Goal: Book appointment/travel/reservation

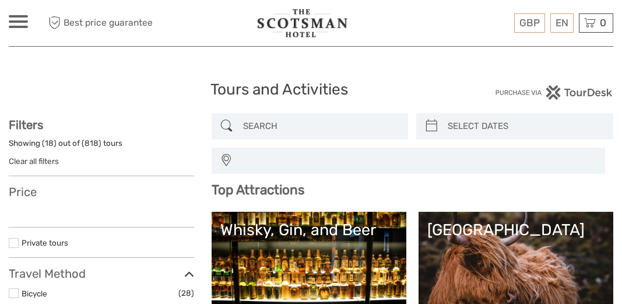
select select
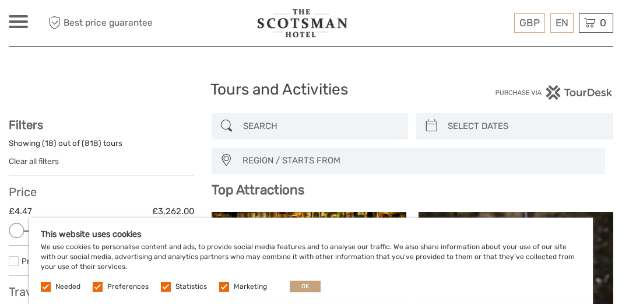
click at [97, 289] on label at bounding box center [98, 287] width 10 height 10
click at [0, 0] on input "checkbox" at bounding box center [0, 0] width 0 height 0
click at [164, 288] on label at bounding box center [166, 287] width 10 height 10
click at [0, 0] on input "checkbox" at bounding box center [0, 0] width 0 height 0
click at [221, 286] on label at bounding box center [224, 287] width 10 height 10
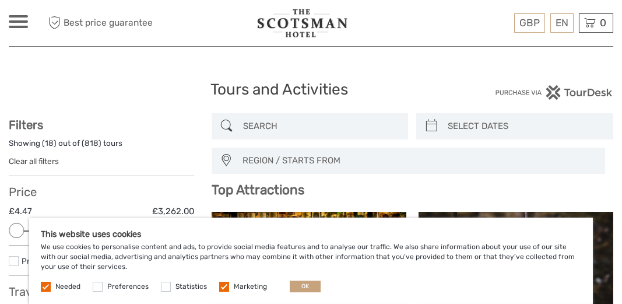
click at [0, 0] on input "checkbox" at bounding box center [0, 0] width 0 height 0
click at [297, 288] on button "OK" at bounding box center [305, 287] width 31 height 12
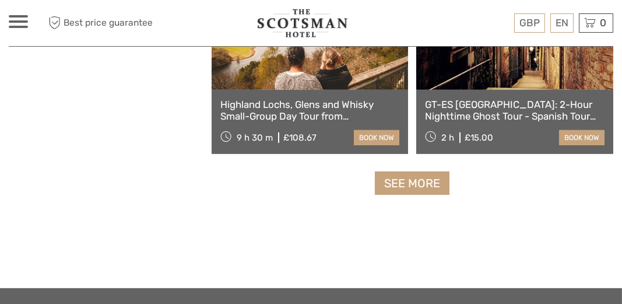
scroll to position [2040, 0]
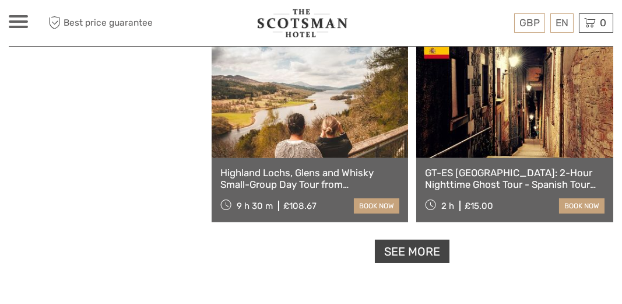
click at [425, 246] on link "See more" at bounding box center [412, 252] width 75 height 24
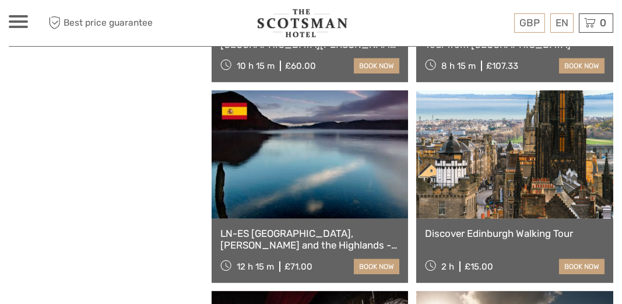
scroll to position [2596, 0]
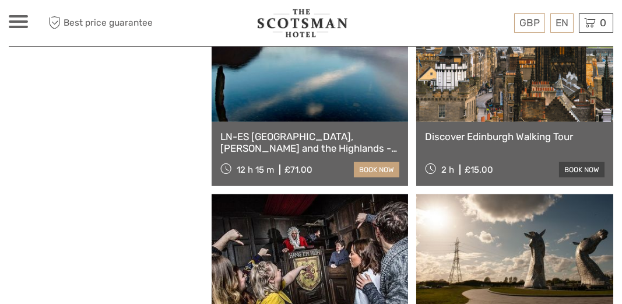
click at [579, 169] on link "book now" at bounding box center [582, 169] width 46 height 15
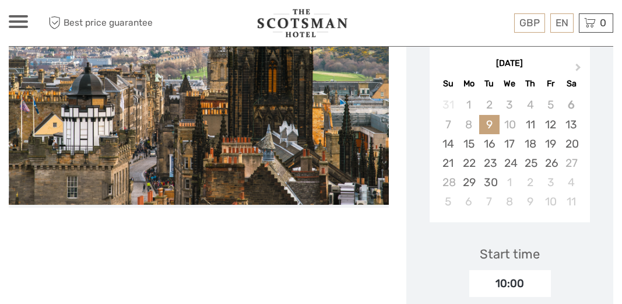
scroll to position [243, 0]
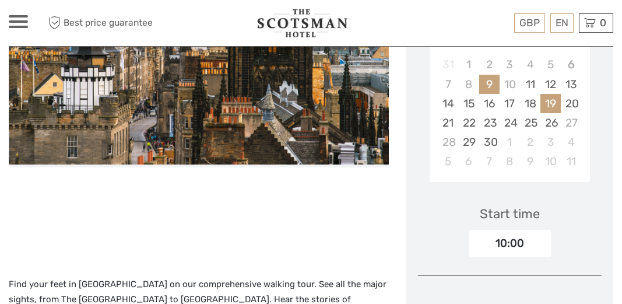
click at [548, 97] on div "19" at bounding box center [551, 103] width 20 height 19
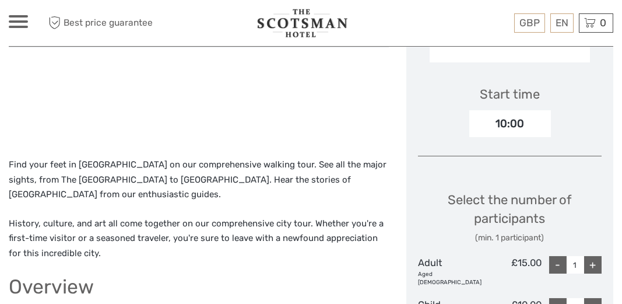
scroll to position [467, 0]
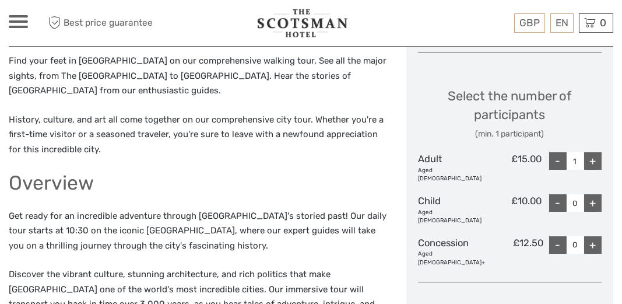
click at [591, 161] on div "+" at bounding box center [594, 161] width 18 height 18
type input "2"
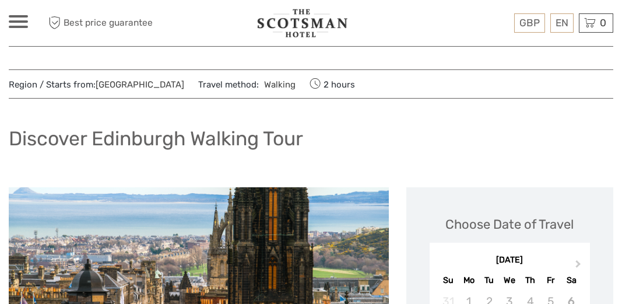
scroll to position [0, 0]
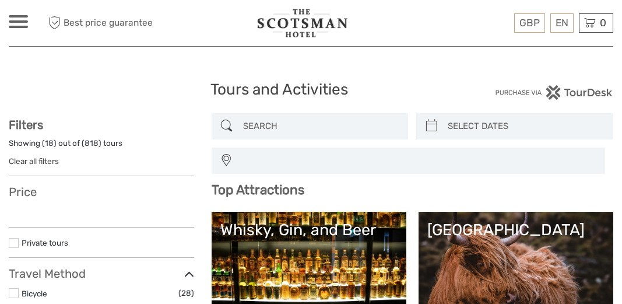
select select
